Goal: Use online tool/utility: Use online tool/utility

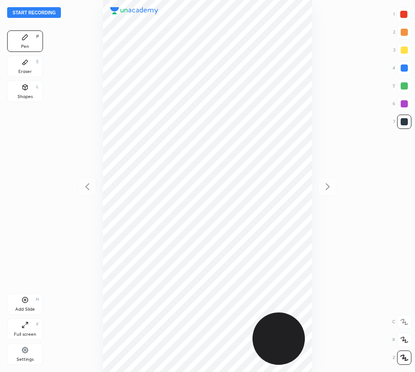
scroll to position [372, 272]
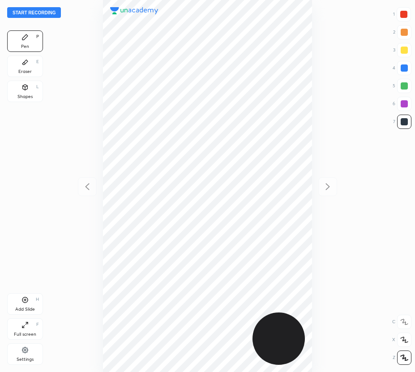
scroll to position [372, 272]
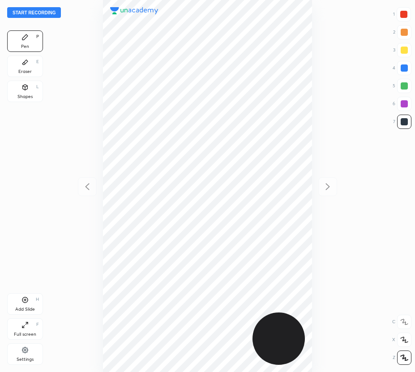
scroll to position [372, 272]
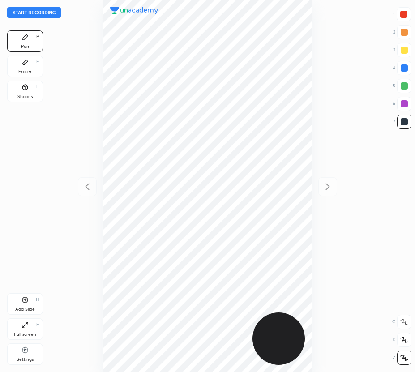
scroll to position [372, 272]
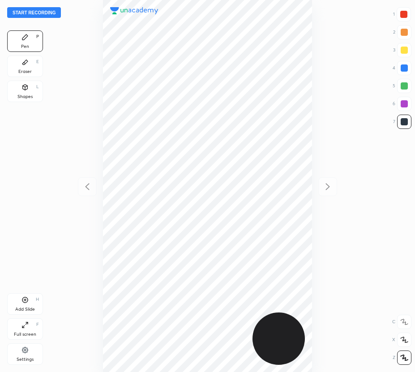
scroll to position [372, 272]
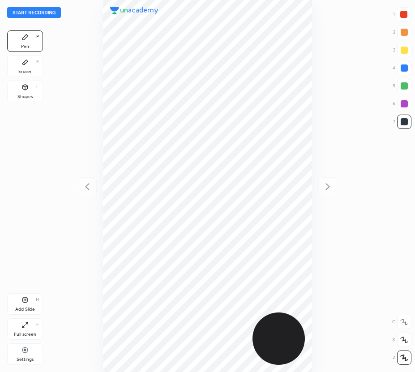
scroll to position [372, 272]
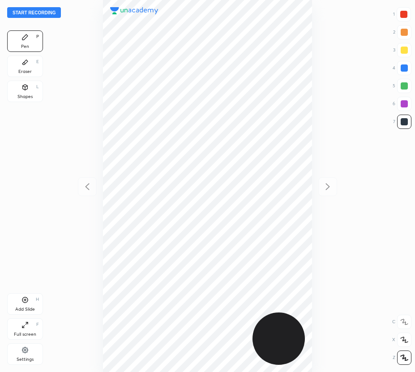
scroll to position [372, 272]
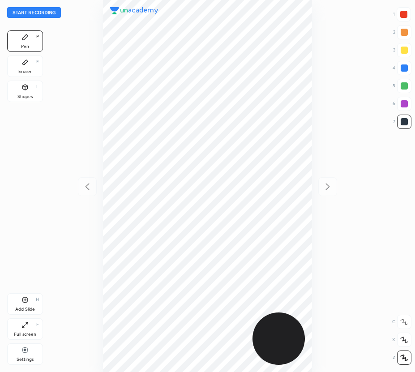
scroll to position [372, 272]
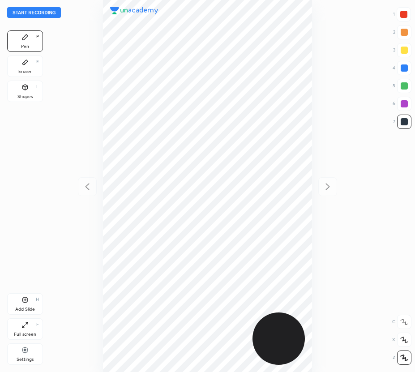
scroll to position [372, 272]
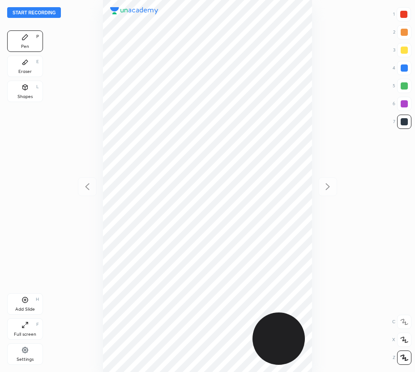
scroll to position [372, 272]
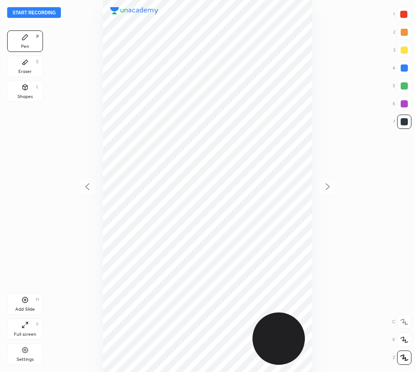
scroll to position [372, 272]
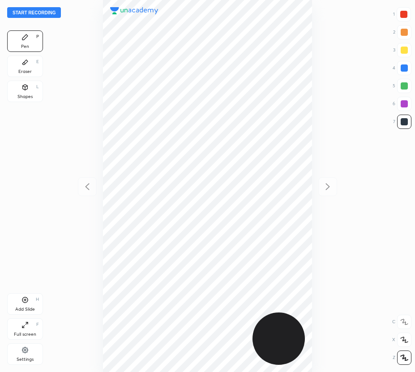
scroll to position [372, 272]
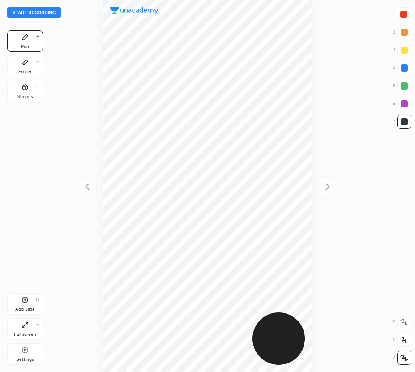
scroll to position [372, 272]
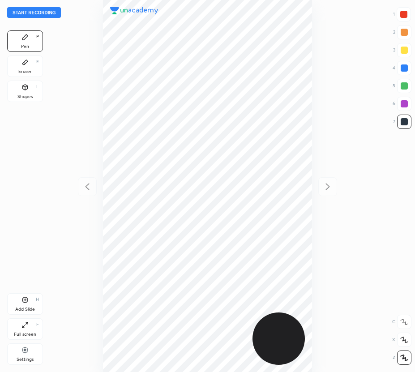
scroll to position [372, 272]
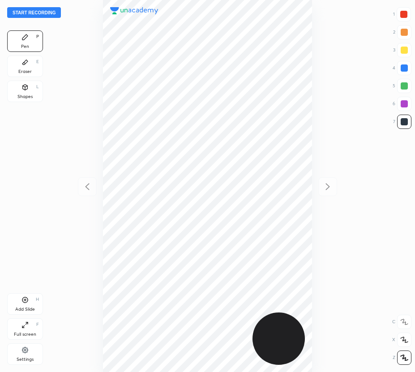
scroll to position [372, 272]
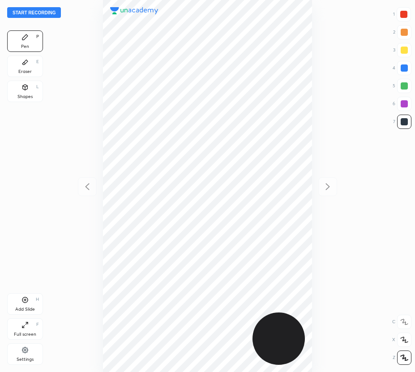
scroll to position [372, 272]
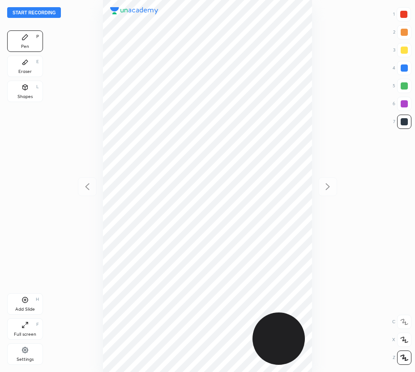
scroll to position [372, 272]
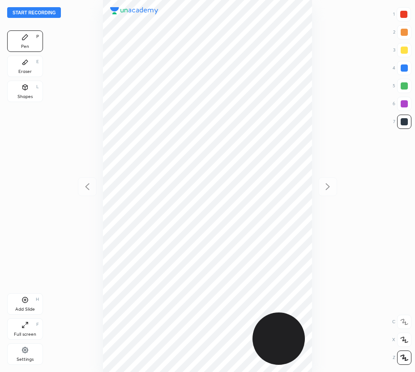
scroll to position [372, 272]
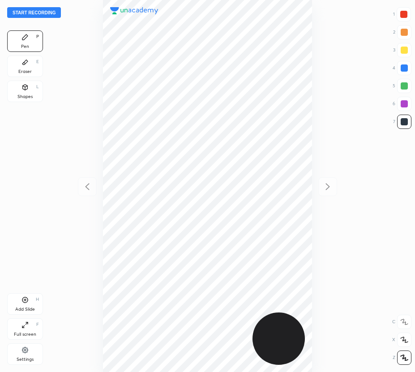
scroll to position [372, 272]
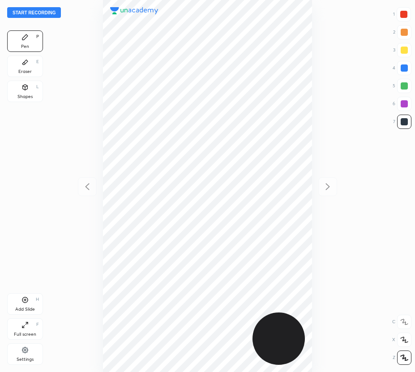
scroll to position [372, 272]
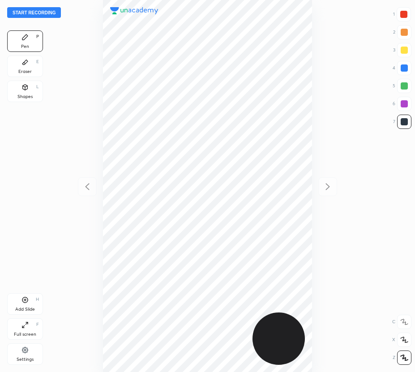
scroll to position [372, 272]
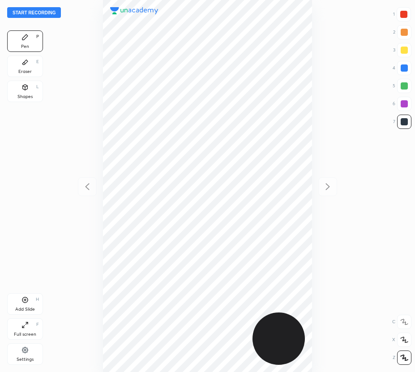
scroll to position [372, 272]
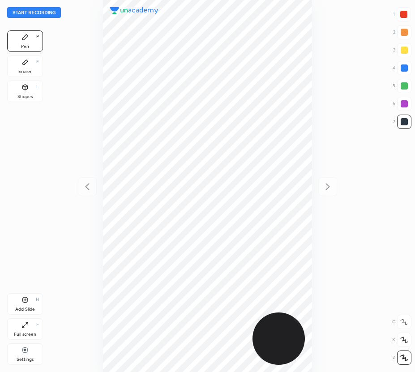
scroll to position [372, 272]
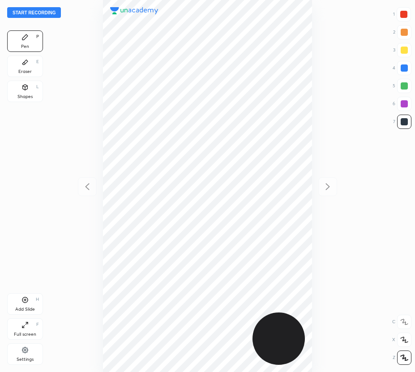
scroll to position [372, 272]
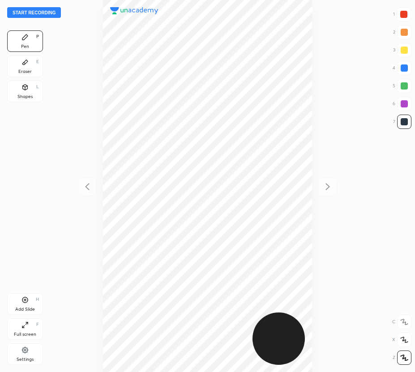
scroll to position [372, 272]
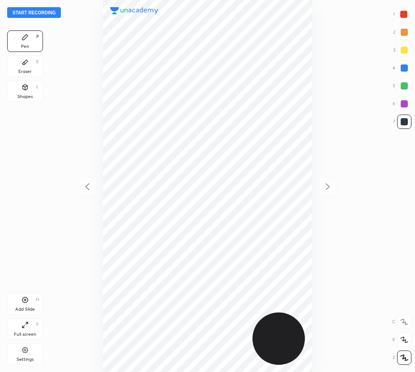
click at [46, 17] on button "Start recording" at bounding box center [34, 12] width 54 height 11
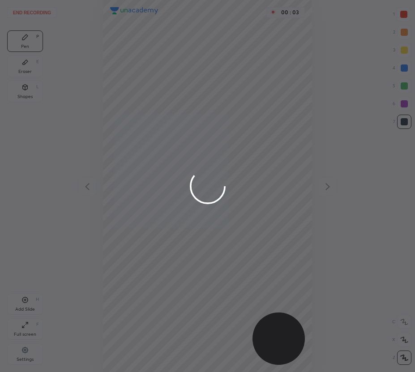
drag, startPoint x: 403, startPoint y: 14, endPoint x: 350, endPoint y: 28, distance: 55.1
click at [403, 16] on div at bounding box center [207, 186] width 415 height 372
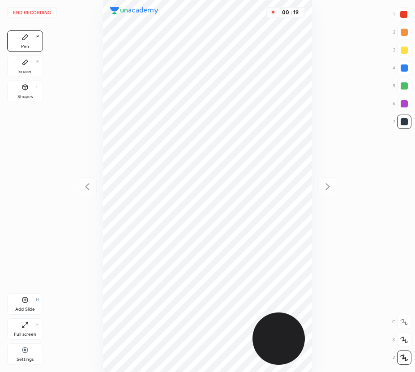
drag, startPoint x: 27, startPoint y: 96, endPoint x: 32, endPoint y: 100, distance: 6.7
click at [27, 97] on div "Shapes" at bounding box center [24, 96] width 15 height 4
click at [41, 49] on div "Pen P" at bounding box center [25, 40] width 36 height 21
click at [402, 103] on div at bounding box center [404, 103] width 7 height 7
click at [406, 122] on div at bounding box center [404, 121] width 7 height 7
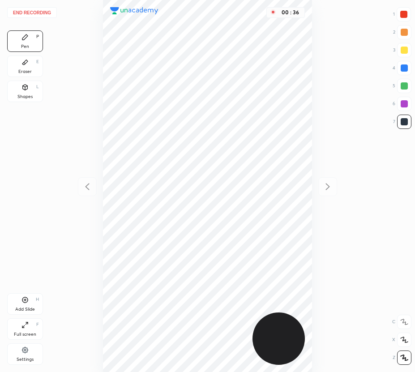
click at [19, 98] on div "Shapes" at bounding box center [24, 96] width 15 height 4
click at [405, 359] on icon at bounding box center [404, 358] width 7 height 7
drag, startPoint x: 23, startPoint y: 36, endPoint x: 41, endPoint y: 55, distance: 25.7
click at [26, 39] on icon at bounding box center [24, 37] width 7 height 7
drag, startPoint x: 403, startPoint y: 85, endPoint x: 318, endPoint y: 99, distance: 86.2
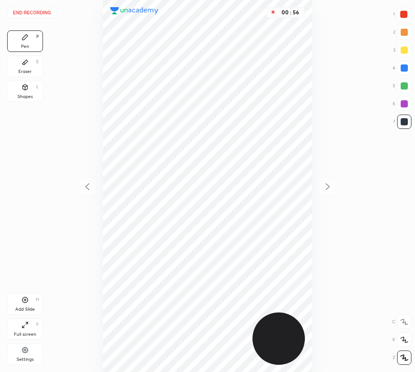
click at [404, 86] on div at bounding box center [404, 85] width 7 height 7
drag, startPoint x: 403, startPoint y: 105, endPoint x: 347, endPoint y: 143, distance: 67.3
click at [401, 107] on div at bounding box center [404, 104] width 14 height 14
click at [27, 303] on icon at bounding box center [24, 299] width 7 height 7
click at [130, 0] on html "End recording 1 2 3 4 5 6 7 R O A L C X Z Erase all C X Z Pen P Eraser E Shapes…" at bounding box center [207, 0] width 415 height 0
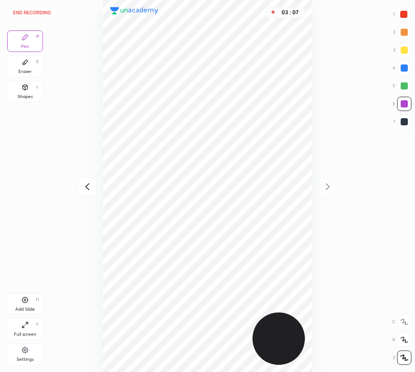
click at [28, 302] on icon at bounding box center [24, 299] width 7 height 7
click at [86, 187] on icon at bounding box center [87, 186] width 4 height 7
click at [326, 187] on icon at bounding box center [327, 186] width 11 height 11
click at [86, 195] on div at bounding box center [87, 186] width 19 height 19
click at [333, 182] on icon at bounding box center [327, 186] width 11 height 11
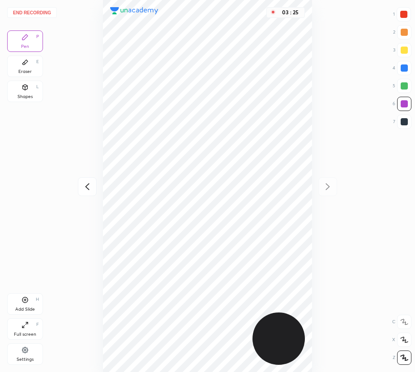
drag, startPoint x: 406, startPoint y: 13, endPoint x: 326, endPoint y: 54, distance: 89.5
click at [406, 14] on div at bounding box center [403, 14] width 7 height 7
click at [43, 10] on button "End recording" at bounding box center [32, 12] width 50 height 11
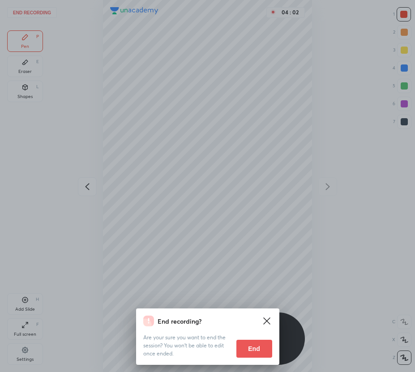
drag, startPoint x: 251, startPoint y: 348, endPoint x: 200, endPoint y: 330, distance: 54.4
click at [249, 350] on button "End" at bounding box center [254, 349] width 36 height 18
